Goal: Information Seeking & Learning: Understand process/instructions

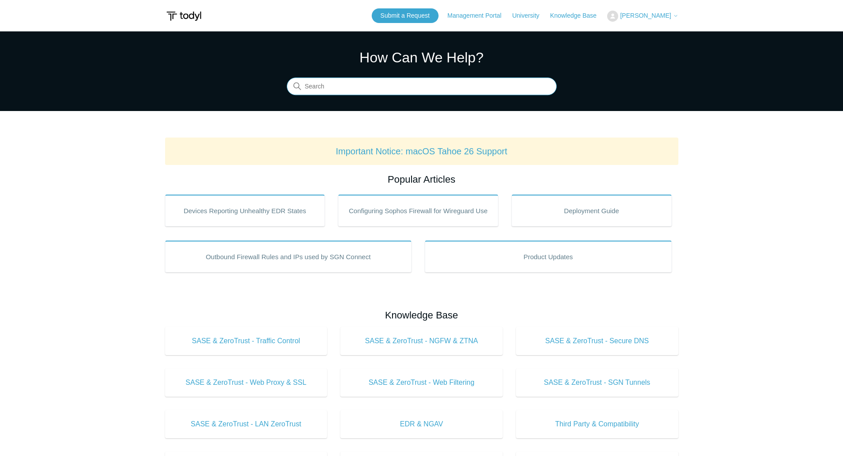
click at [305, 85] on input "Search" at bounding box center [422, 87] width 270 height 18
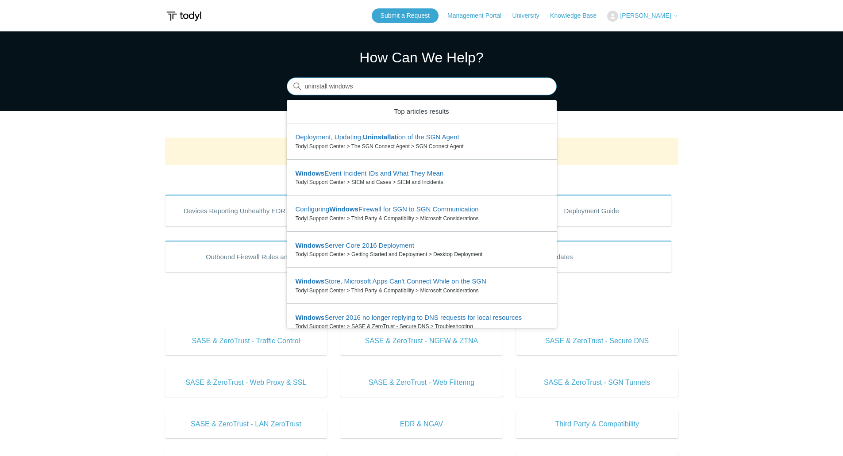
type input "uninstall windows"
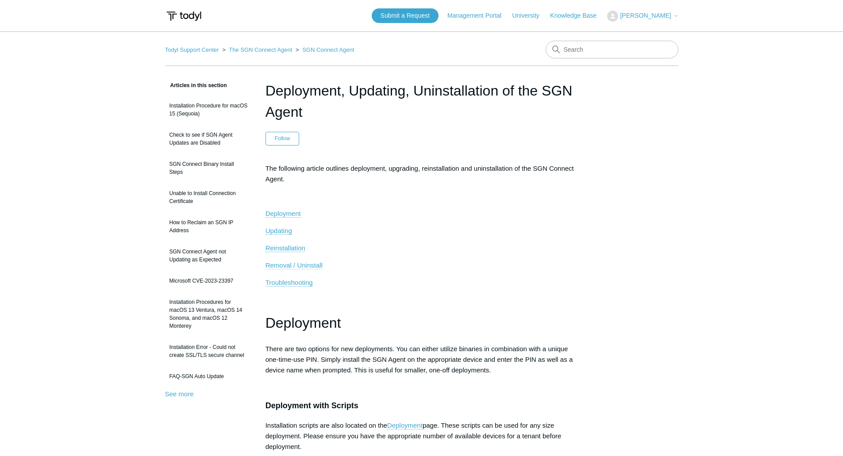
click at [288, 266] on span "Removal / Uninstall" at bounding box center [294, 266] width 57 height 8
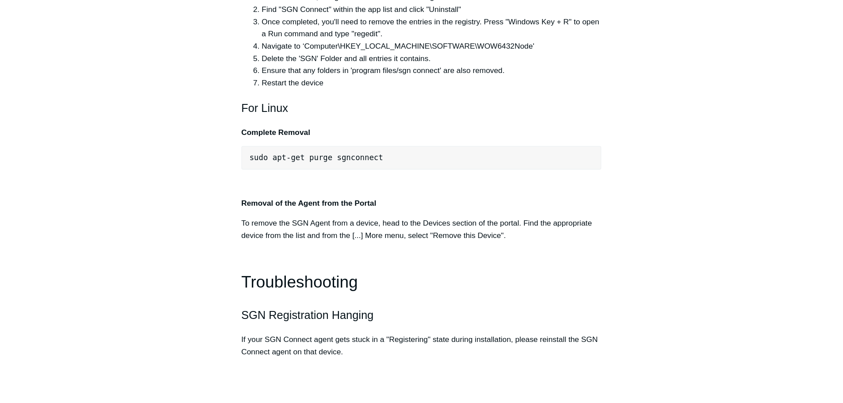
scroll to position [1855, 0]
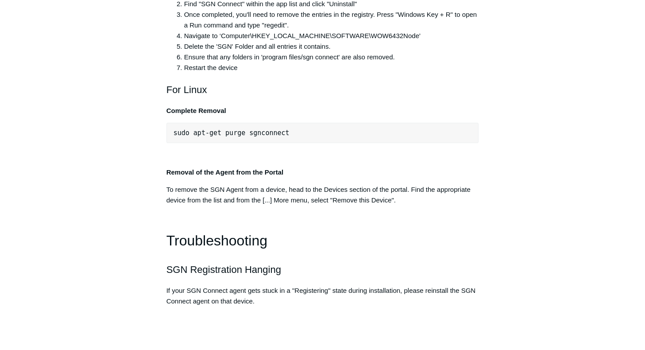
drag, startPoint x: 174, startPoint y: 101, endPoint x: 576, endPoint y: 100, distance: 402.3
